Goal: Task Accomplishment & Management: Manage account settings

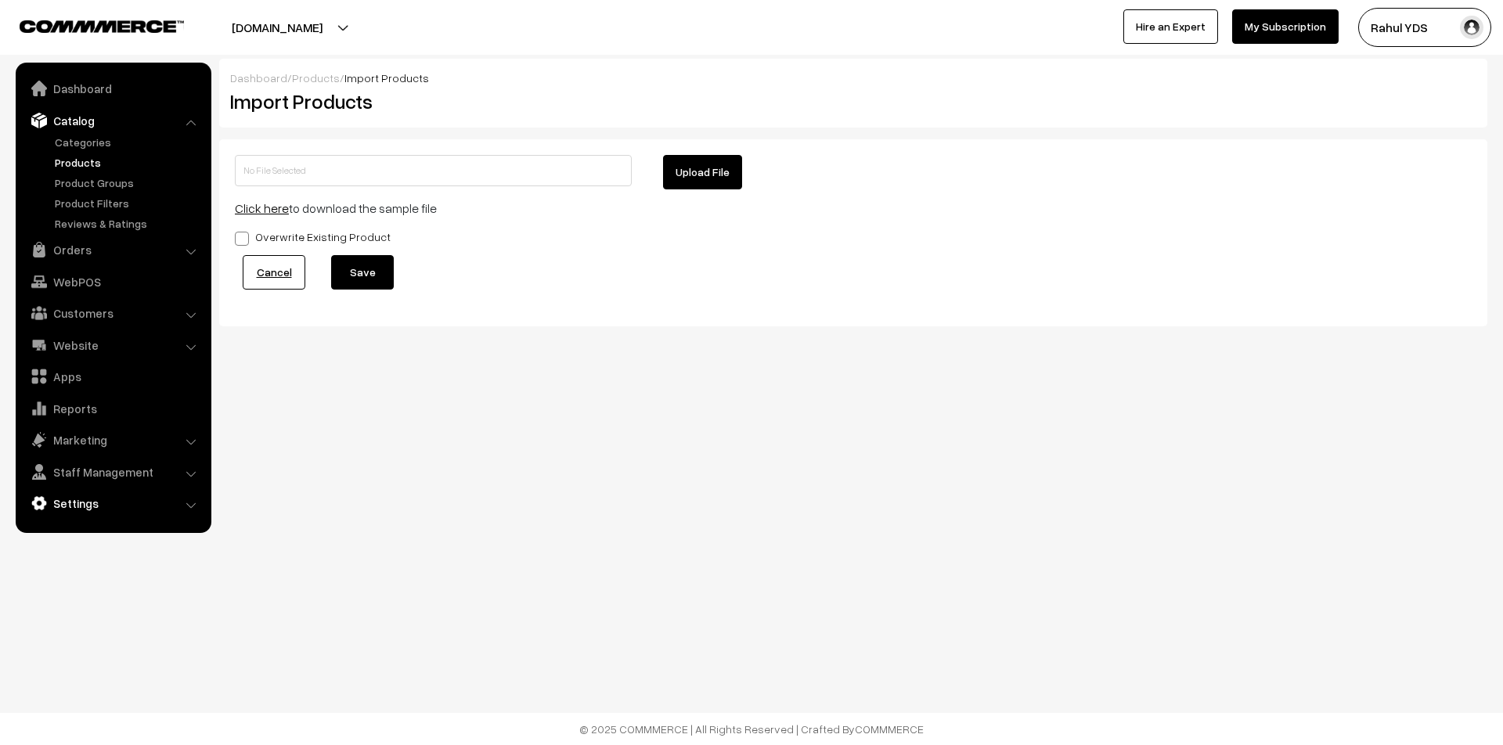
click at [99, 498] on link "Settings" at bounding box center [113, 503] width 186 height 28
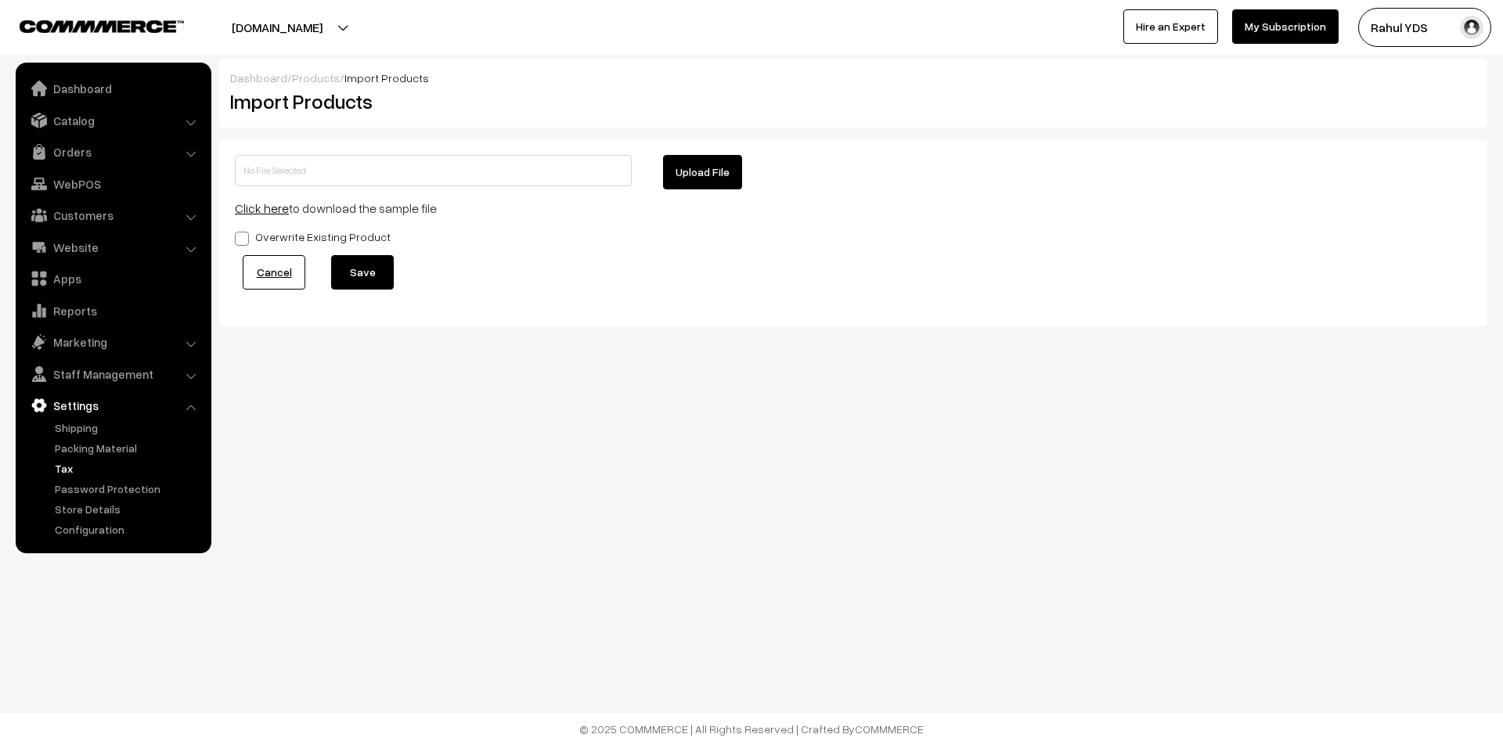
click at [65, 471] on link "Tax" at bounding box center [128, 468] width 155 height 16
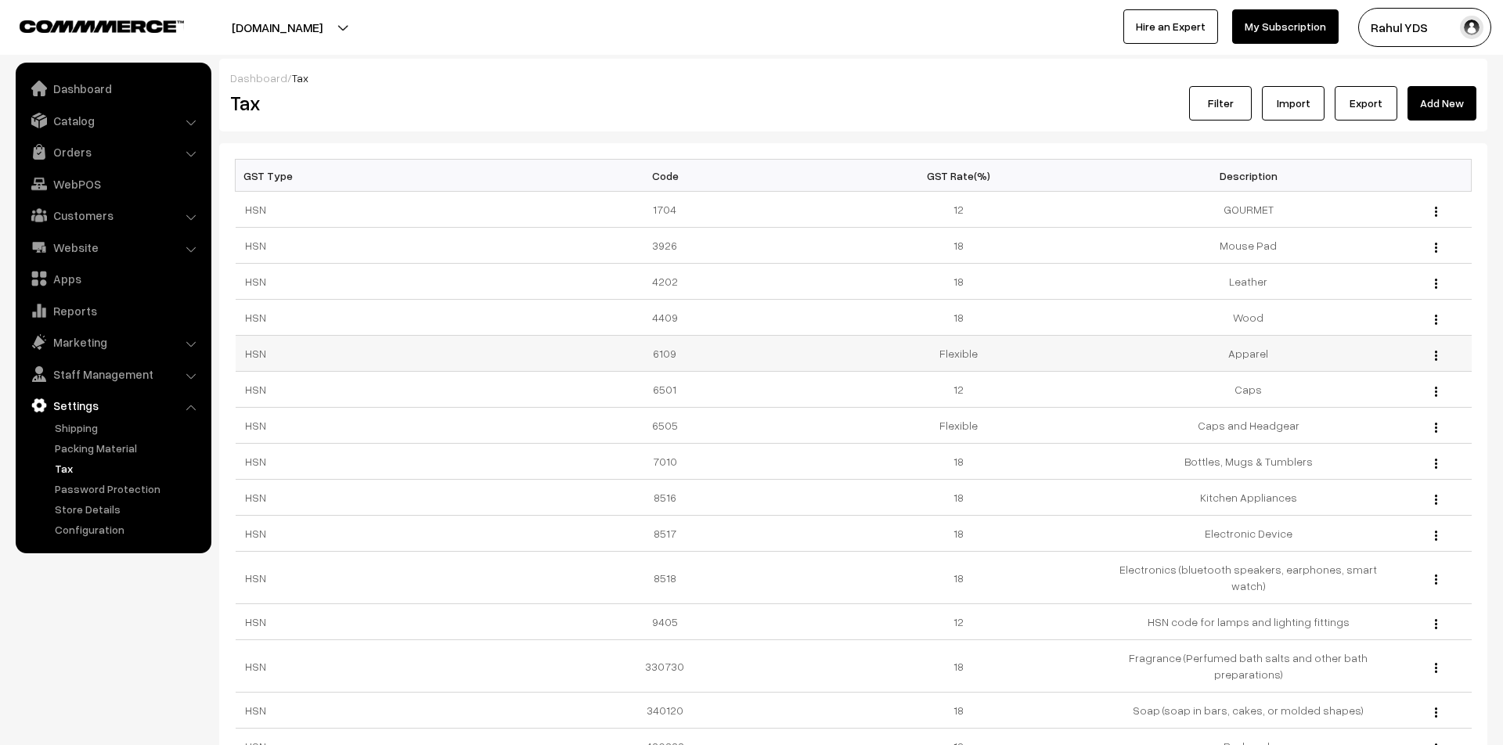
click at [667, 354] on td "6109" at bounding box center [669, 354] width 290 height 36
copy td "6109"
